Goal: Task Accomplishment & Management: Manage account settings

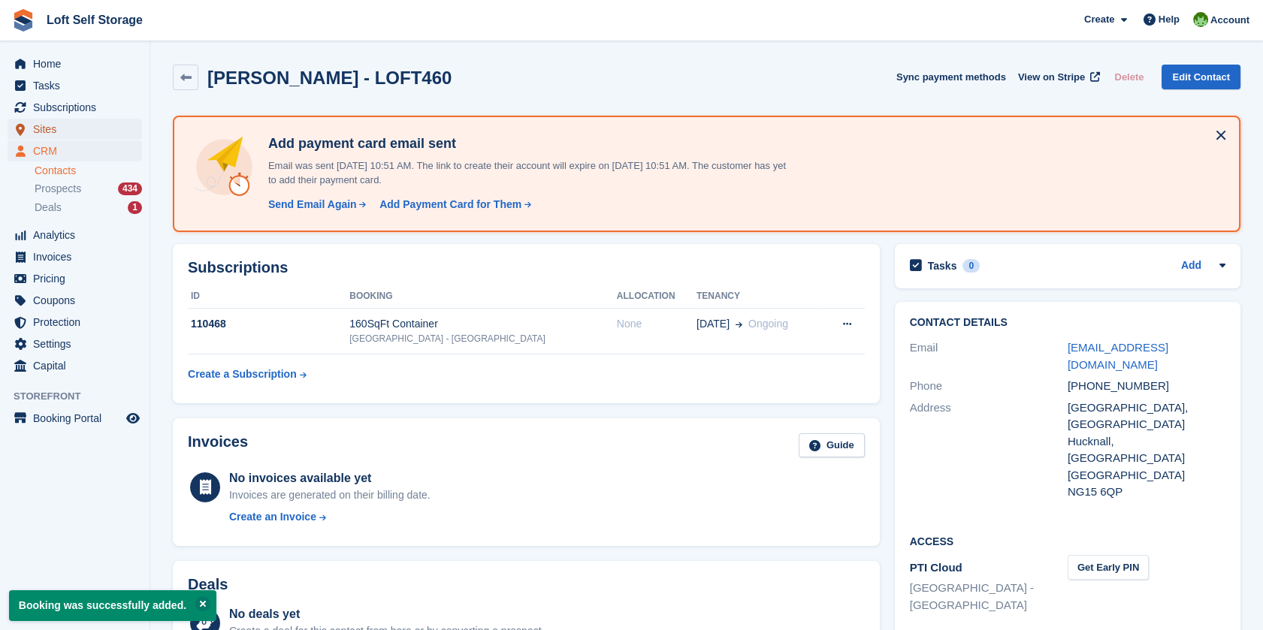
click at [45, 132] on span "Sites" at bounding box center [78, 129] width 90 height 21
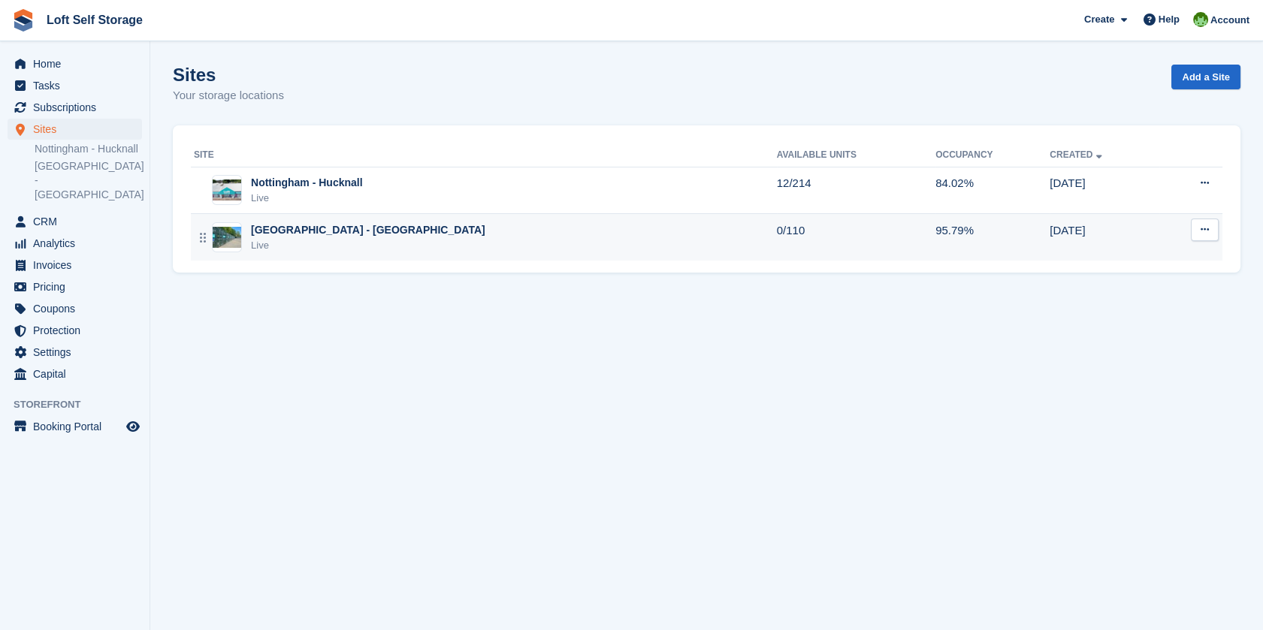
click at [378, 231] on div "[GEOGRAPHIC_DATA] - [GEOGRAPHIC_DATA]" at bounding box center [368, 230] width 234 height 16
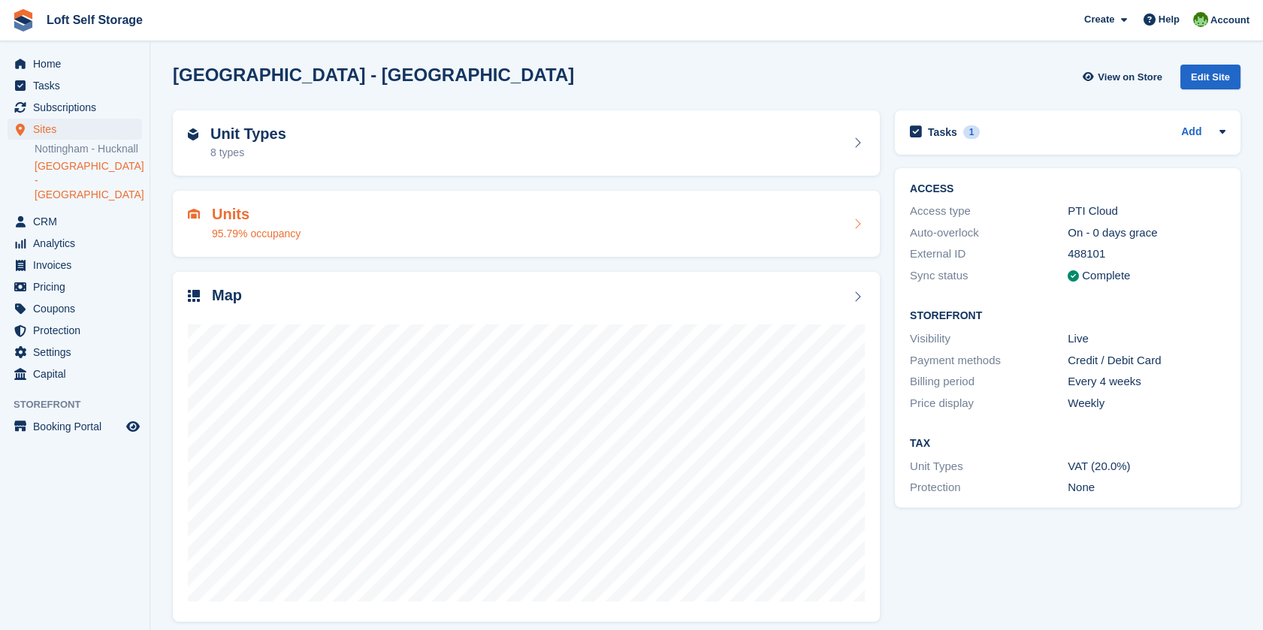
scroll to position [11, 0]
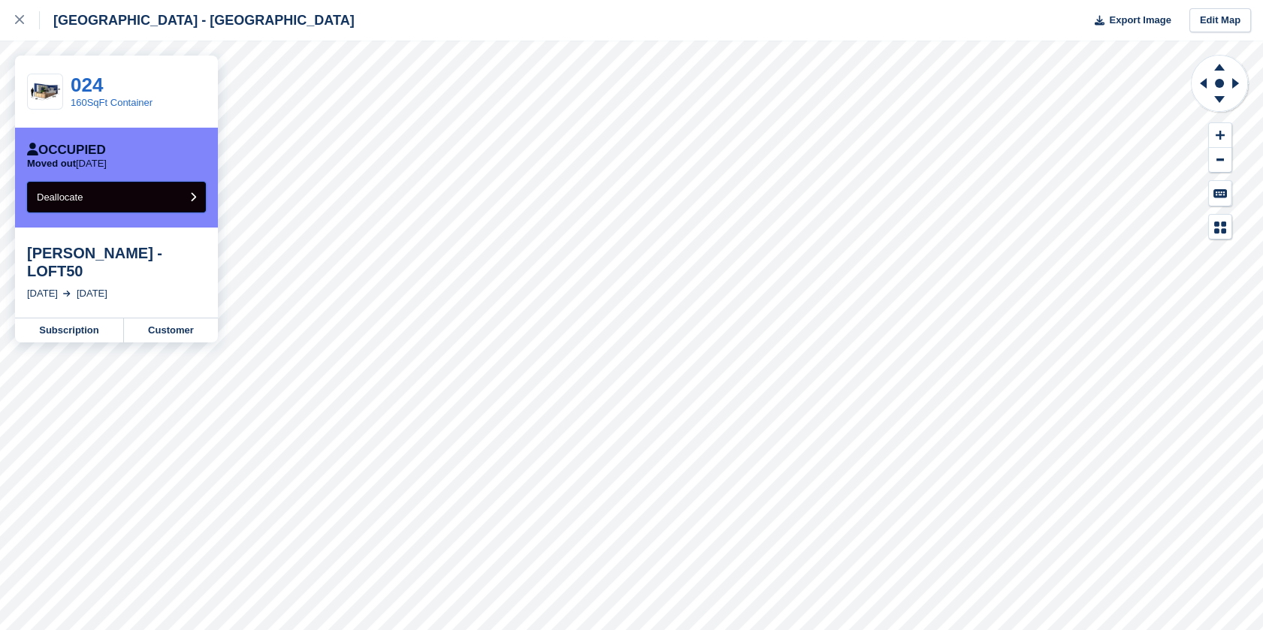
click at [127, 192] on button "Deallocate" at bounding box center [116, 197] width 179 height 31
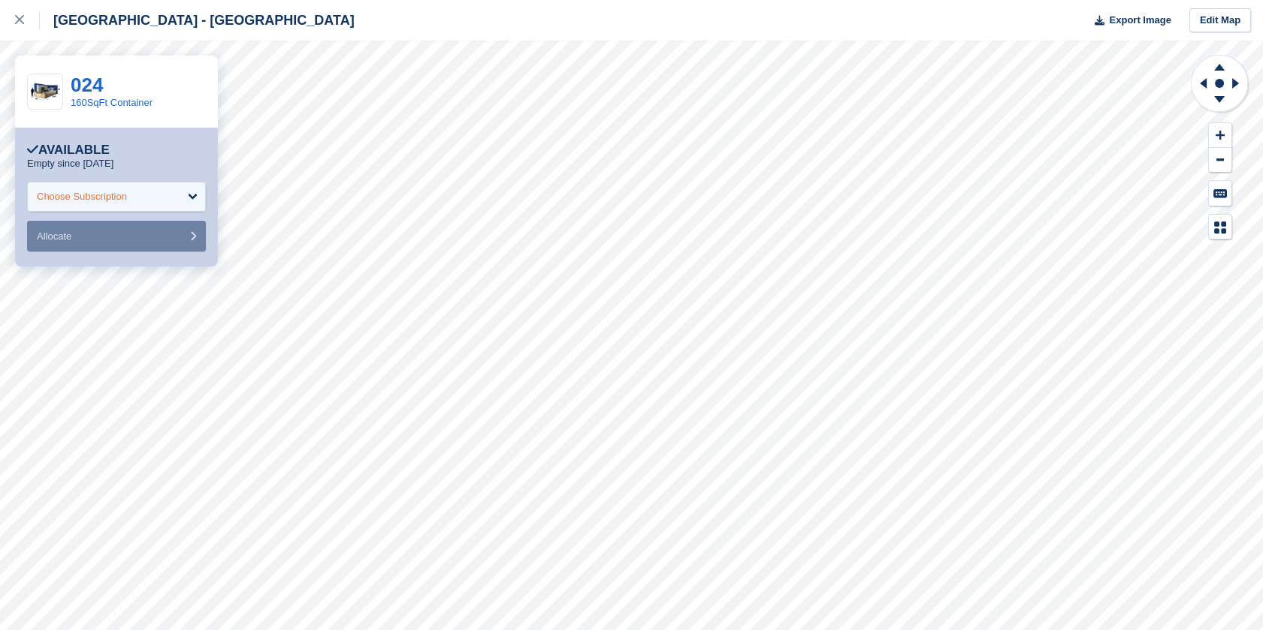
click at [114, 201] on div "Choose Subscription" at bounding box center [82, 196] width 90 height 15
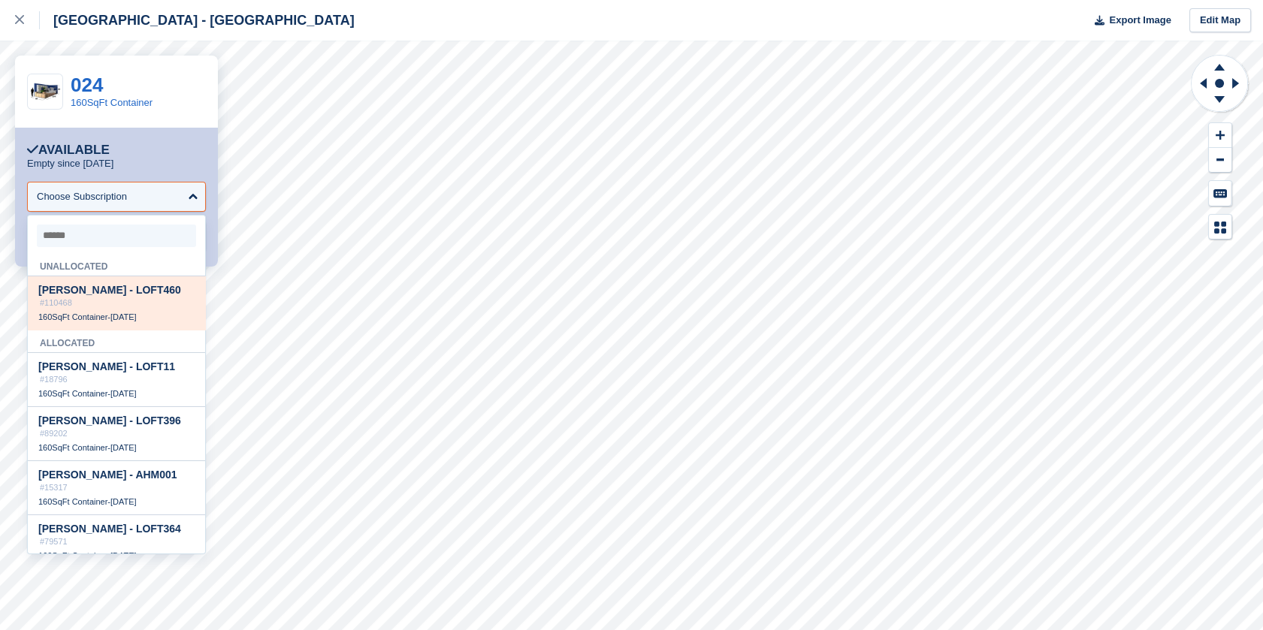
click at [86, 294] on span "Scott Fisher - LOFT460" at bounding box center [109, 290] width 143 height 12
select select "******"
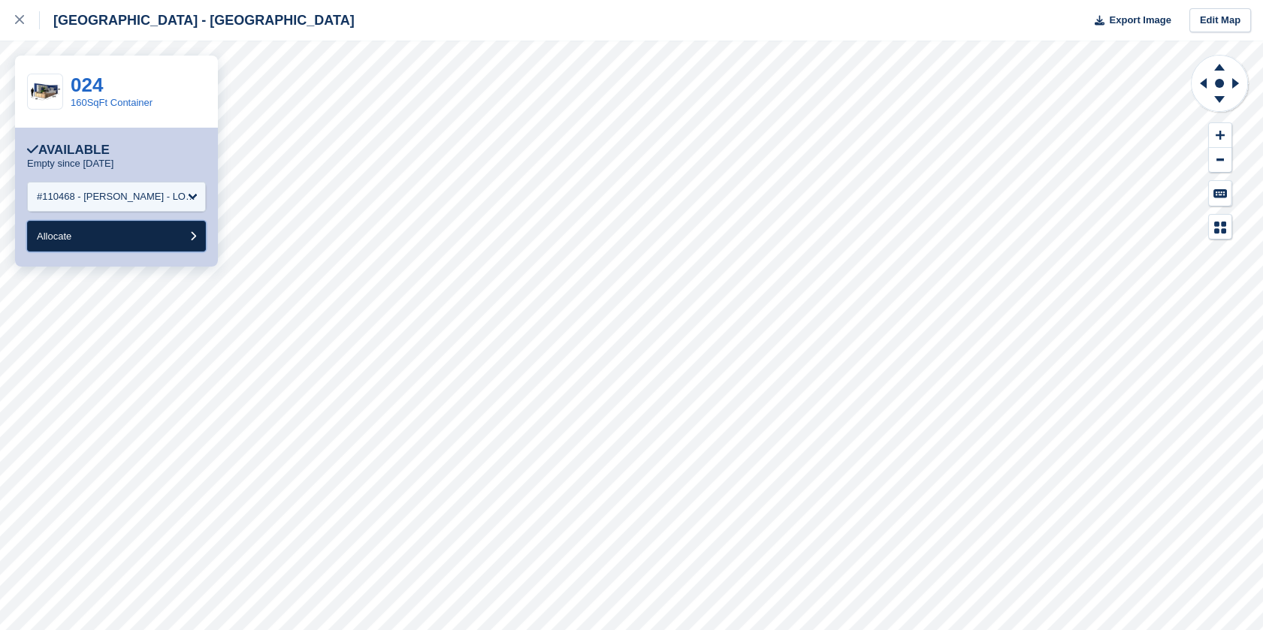
click at [104, 233] on button "Allocate" at bounding box center [116, 236] width 179 height 31
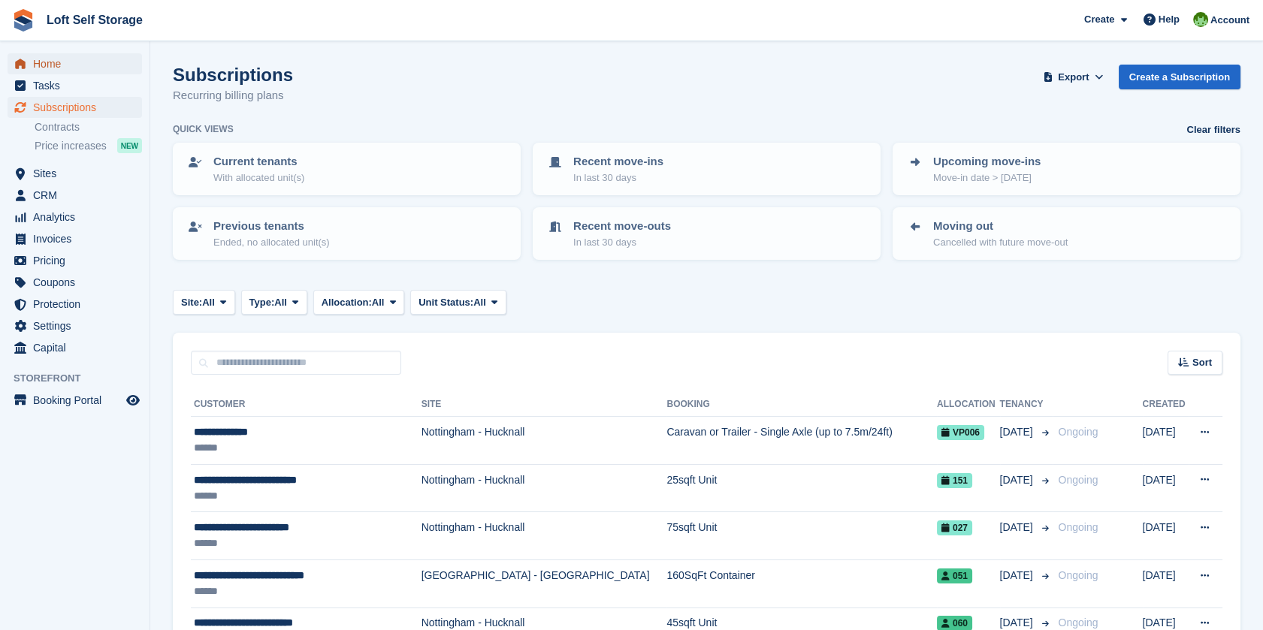
click at [50, 58] on span "Home" at bounding box center [78, 63] width 90 height 21
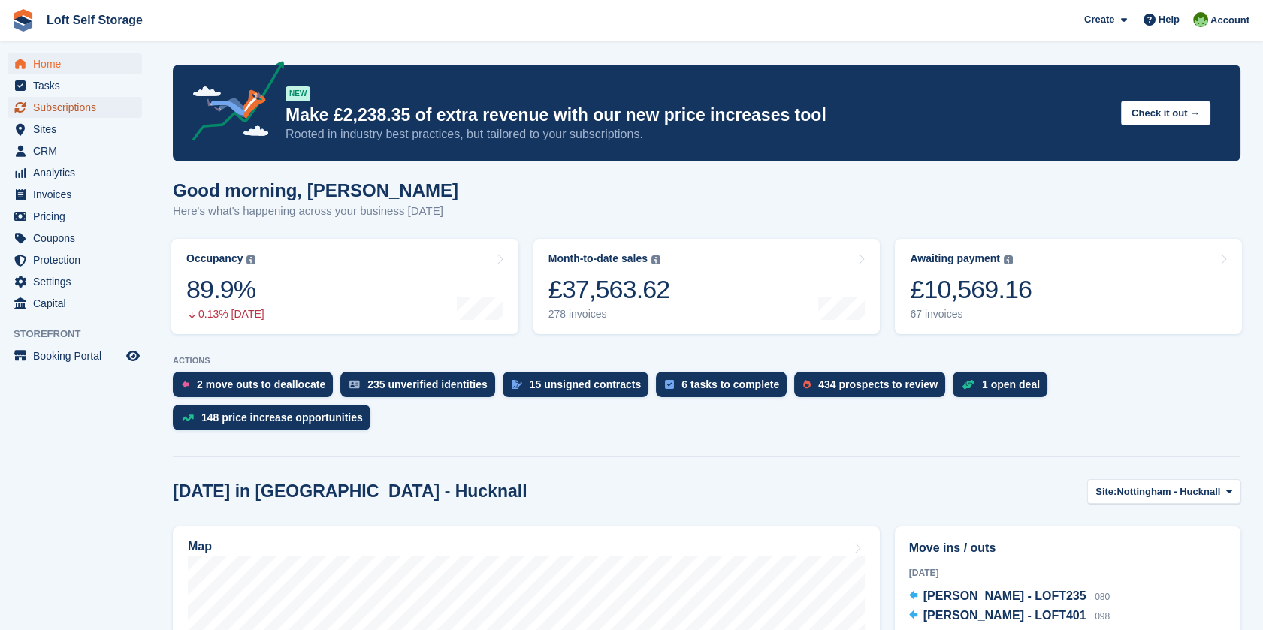
click at [63, 104] on span "Subscriptions" at bounding box center [78, 107] width 90 height 21
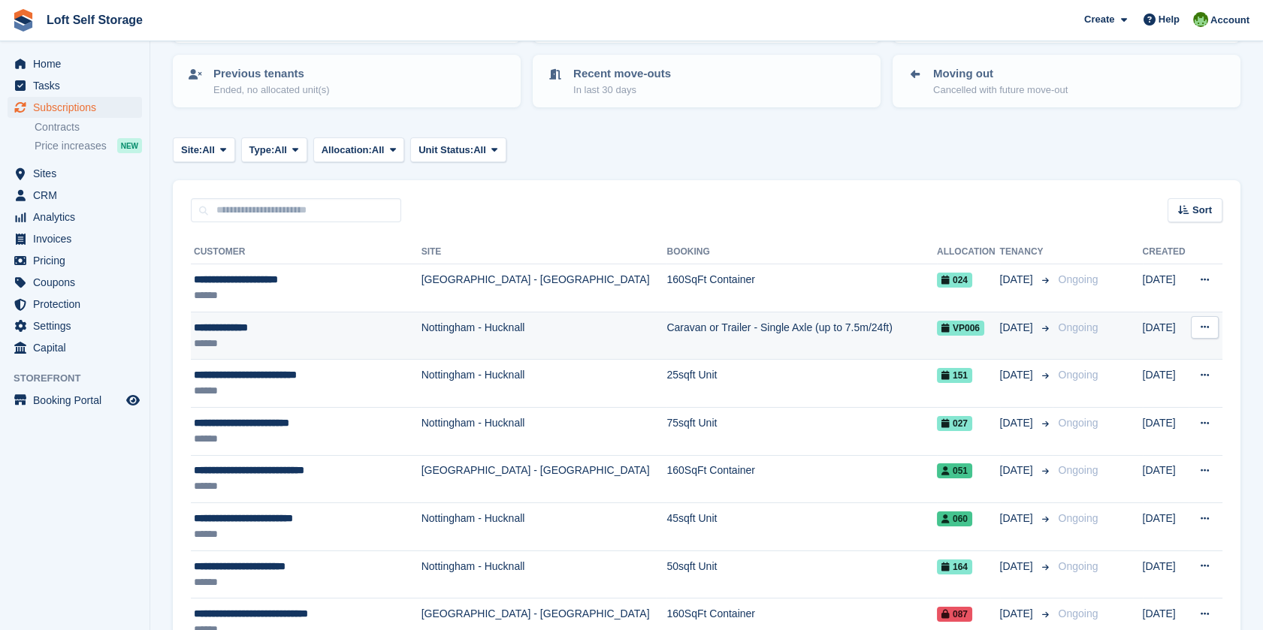
scroll to position [167, 0]
